Goal: Navigation & Orientation: Find specific page/section

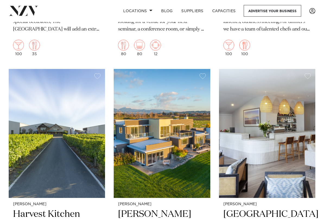
scroll to position [666, 0]
click at [25, 125] on img at bounding box center [57, 133] width 96 height 129
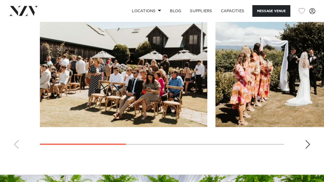
scroll to position [419, 0]
click at [304, 120] on swiper-container at bounding box center [162, 79] width 324 height 149
click at [306, 141] on div "Next slide" at bounding box center [307, 145] width 5 height 9
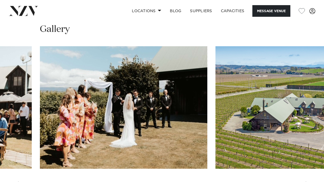
scroll to position [377, 0]
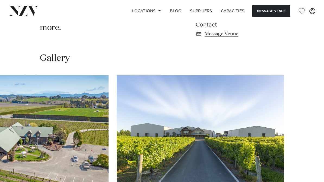
scroll to position [345, 0]
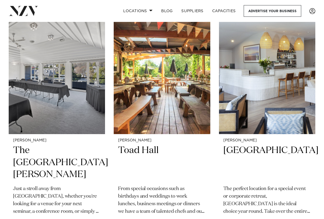
scroll to position [727, 0]
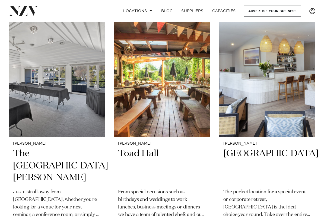
click at [283, 148] on h2 "[GEOGRAPHIC_DATA]" at bounding box center [267, 166] width 88 height 36
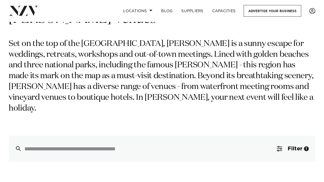
scroll to position [0, 0]
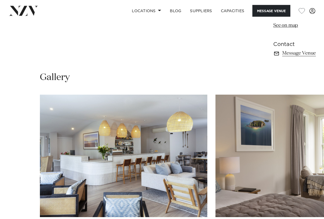
scroll to position [346, 0]
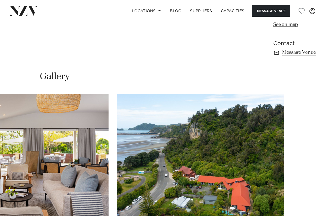
click at [308, 182] on swiper-container at bounding box center [162, 168] width 324 height 149
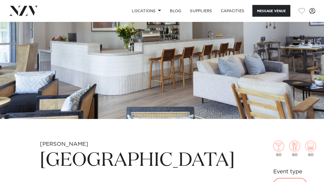
scroll to position [53, 0]
